Goal: Task Accomplishment & Management: Use online tool/utility

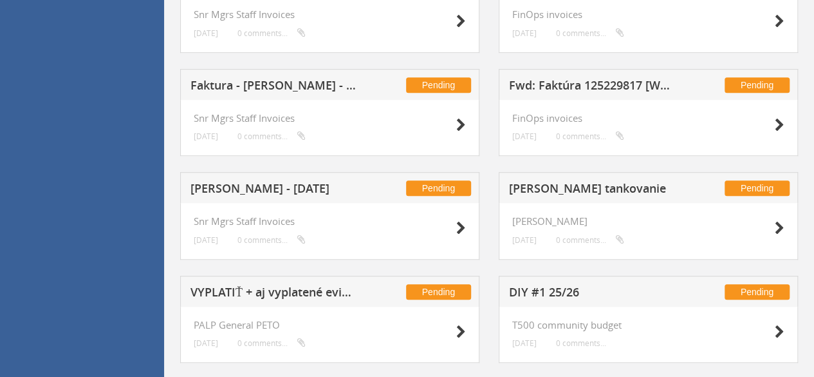
drag, startPoint x: 541, startPoint y: 192, endPoint x: 536, endPoint y: 196, distance: 6.8
click at [541, 192] on h5 "[PERSON_NAME] tankovanie" at bounding box center [592, 190] width 167 height 16
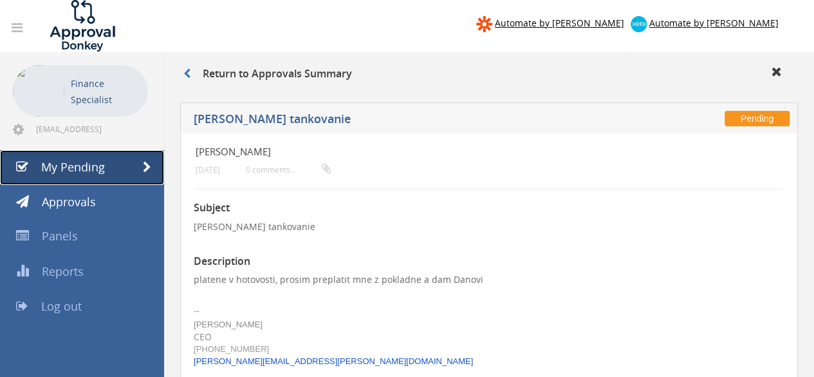
click at [111, 164] on link "My Pending" at bounding box center [82, 167] width 164 height 35
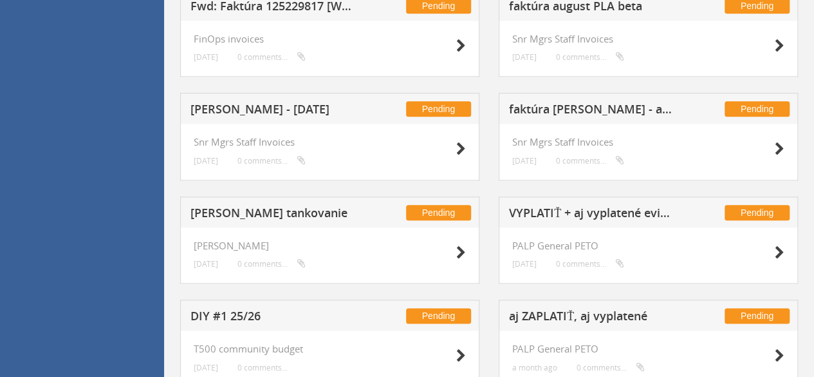
scroll to position [547, 0]
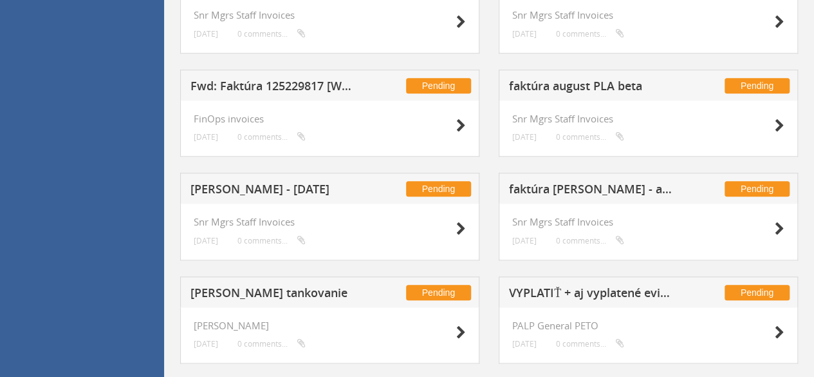
click at [566, 187] on h5 "faktúra [PERSON_NAME] - august" at bounding box center [592, 191] width 167 height 16
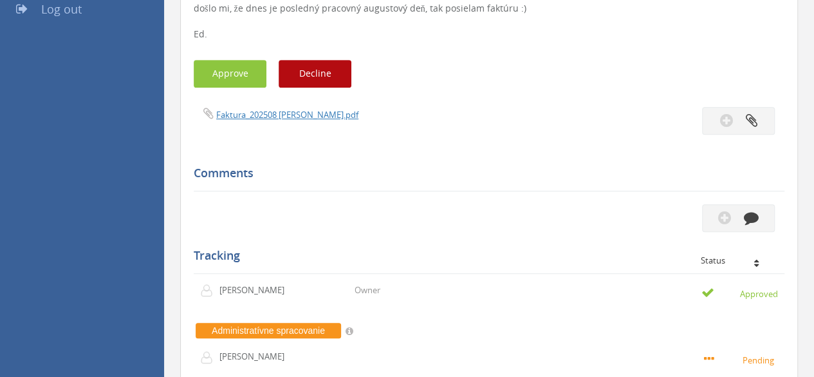
scroll to position [290, 0]
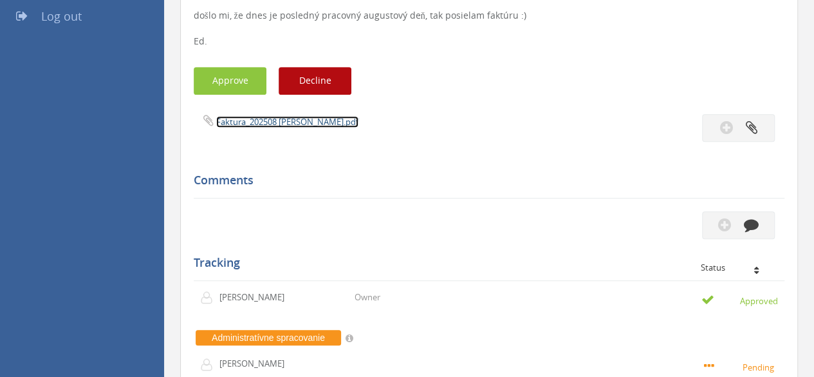
click at [238, 124] on link "Faktura_202508 [PERSON_NAME].pdf" at bounding box center [287, 122] width 142 height 12
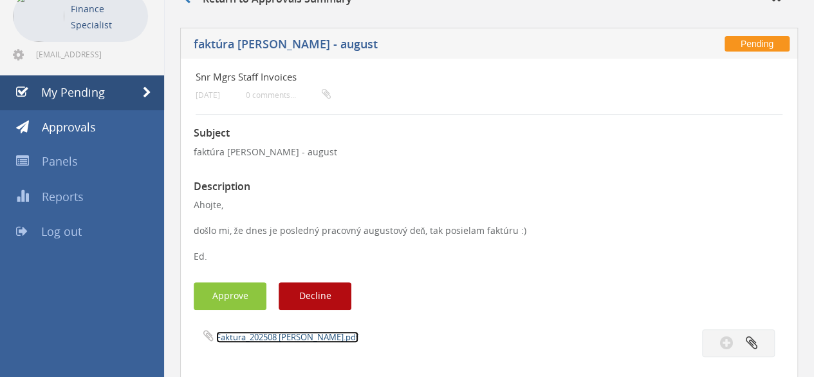
scroll to position [0, 0]
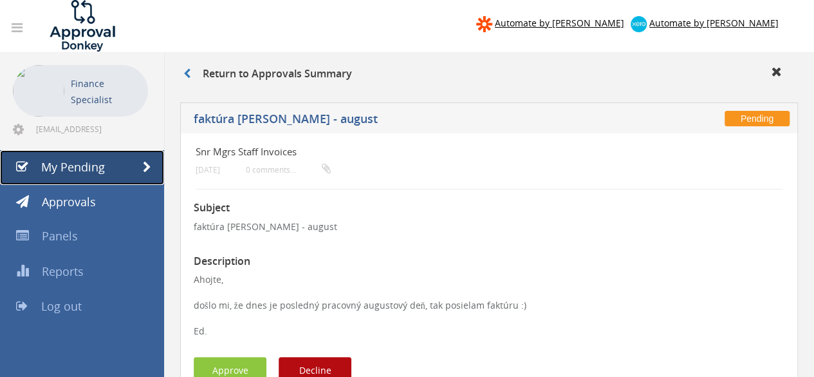
click at [106, 168] on link "My Pending" at bounding box center [82, 167] width 164 height 35
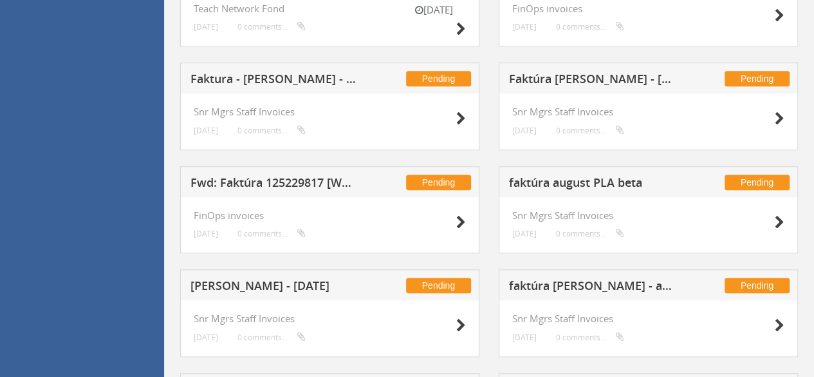
scroll to position [515, 0]
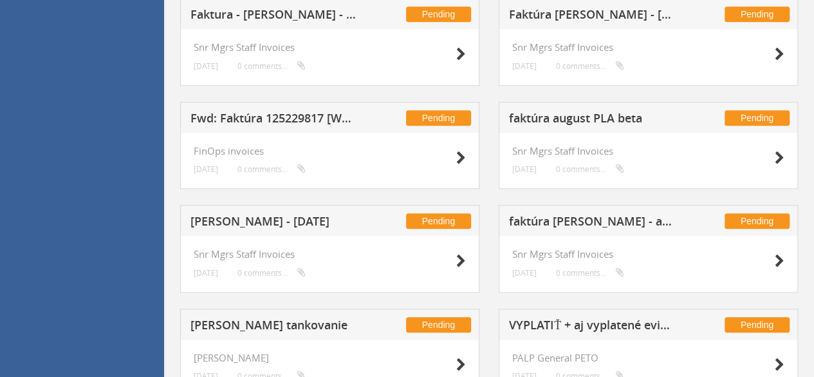
click at [547, 113] on h5 "faktúra august PLA beta" at bounding box center [592, 120] width 167 height 16
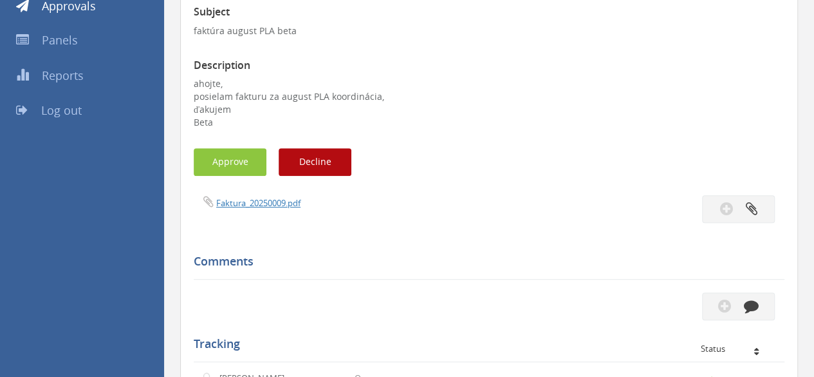
scroll to position [193, 0]
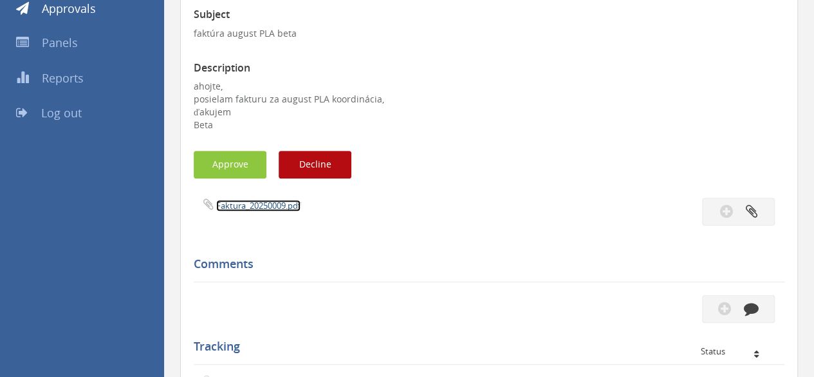
click at [259, 205] on link "Faktura_20250009.pdf" at bounding box center [258, 206] width 84 height 12
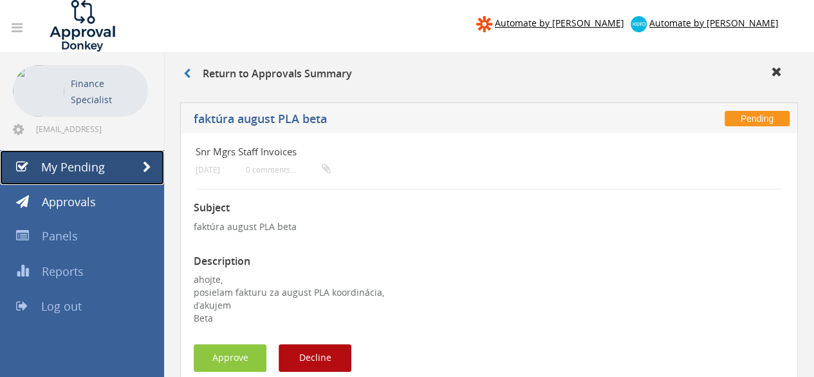
click at [117, 166] on link "My Pending" at bounding box center [82, 167] width 164 height 35
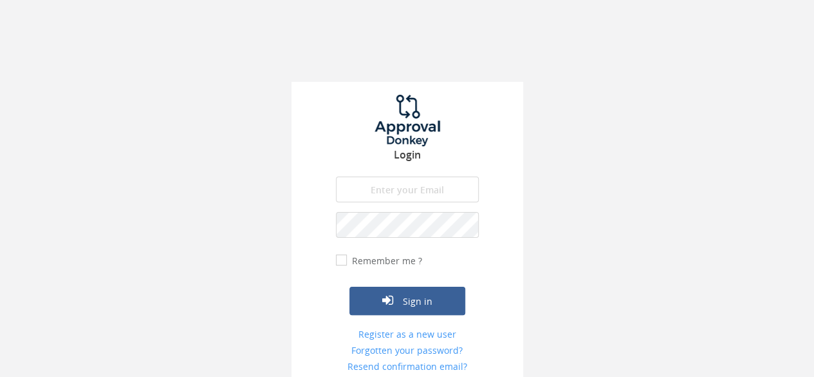
type input "[EMAIL_ADDRESS][DOMAIN_NAME]"
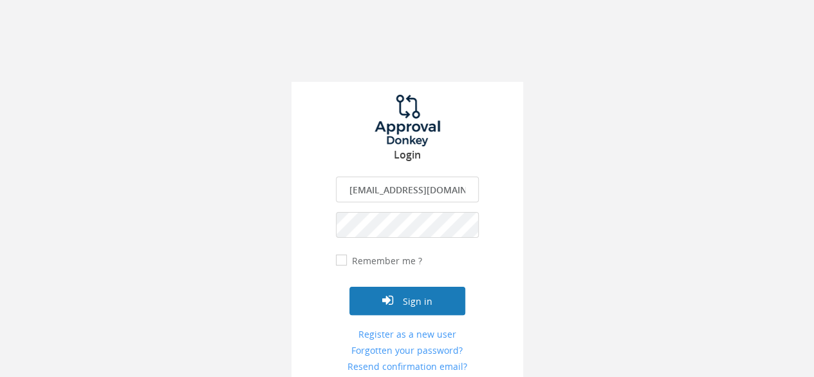
click at [383, 303] on icon "submit" at bounding box center [387, 300] width 11 height 13
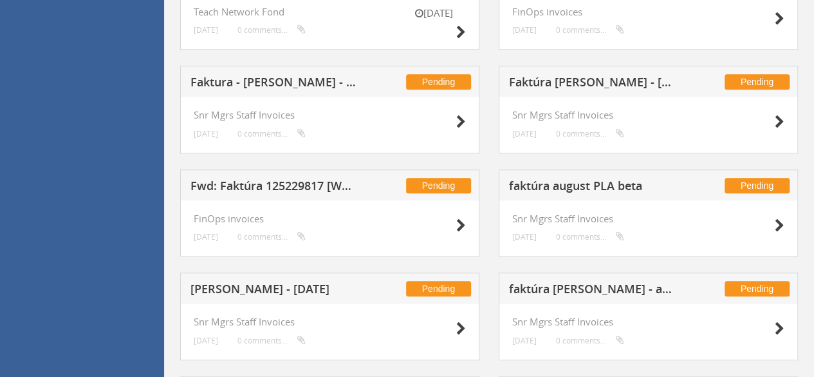
scroll to position [451, 0]
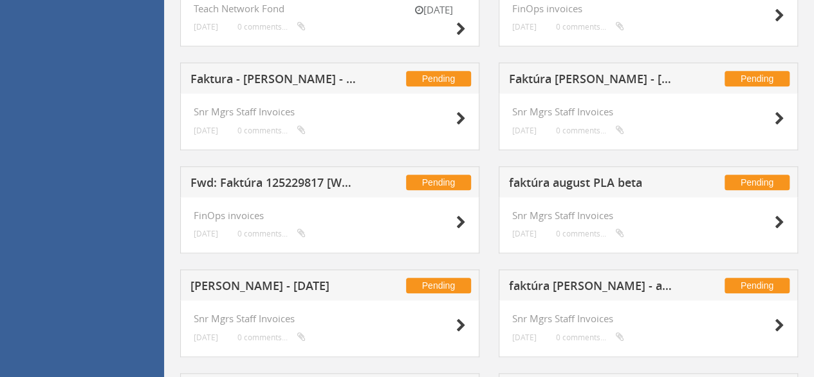
click at [561, 73] on h5 "Faktúra [PERSON_NAME] - [DATE]" at bounding box center [592, 81] width 167 height 16
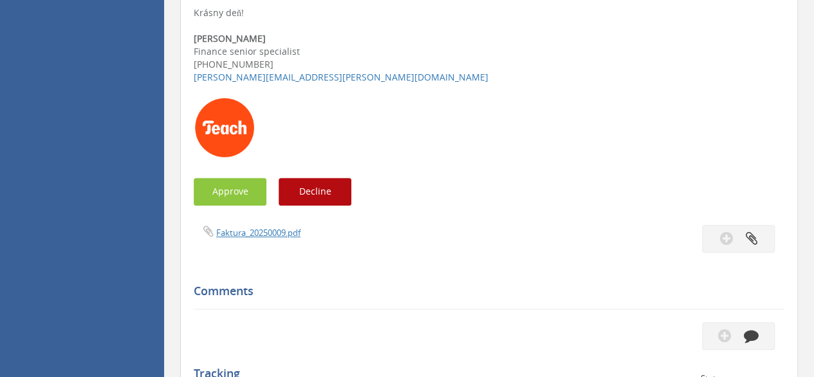
scroll to position [386, 0]
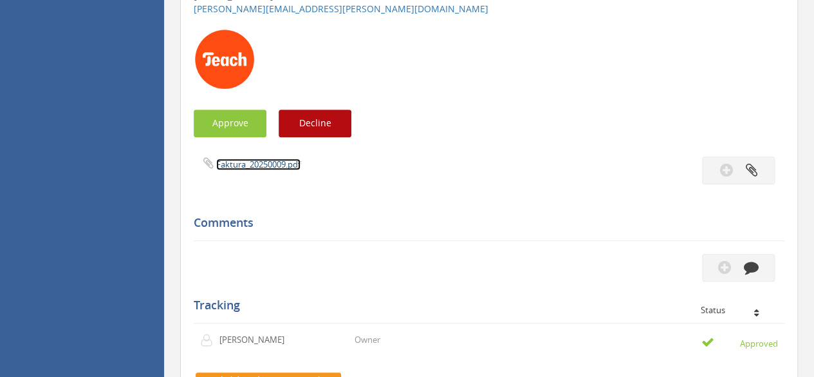
click at [239, 167] on link "Faktura_20250009.pdf" at bounding box center [258, 164] width 84 height 12
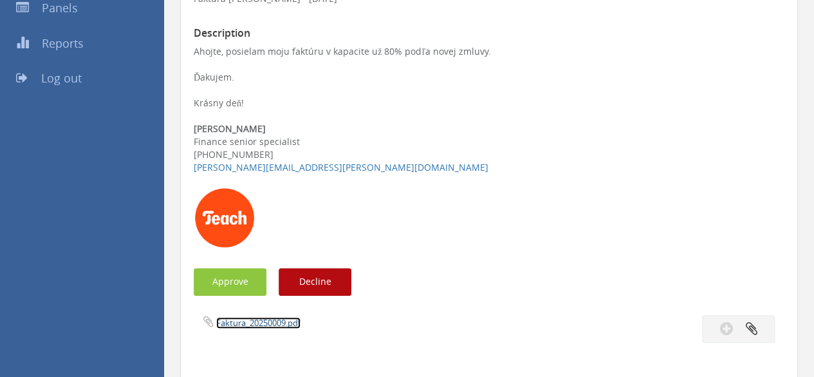
scroll to position [0, 0]
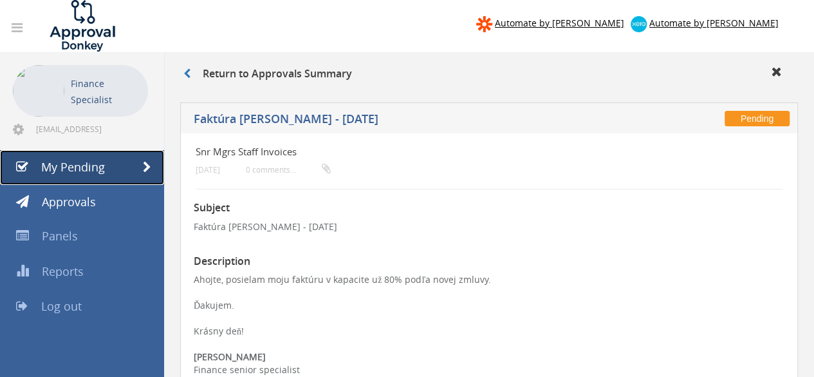
click at [100, 168] on span "My Pending" at bounding box center [73, 166] width 64 height 15
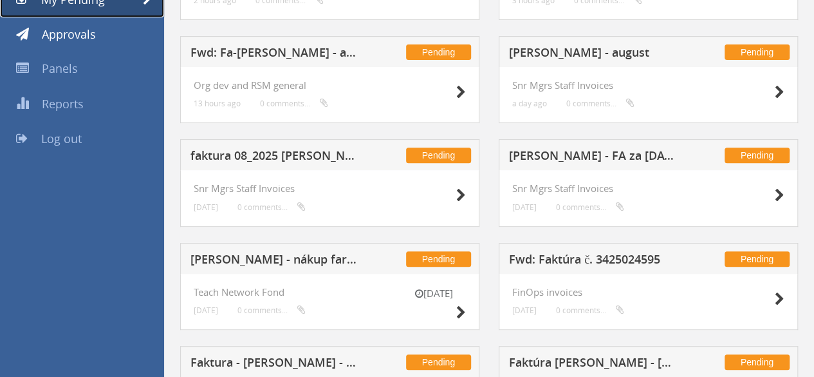
scroll to position [129, 0]
